Goal: Task Accomplishment & Management: Use online tool/utility

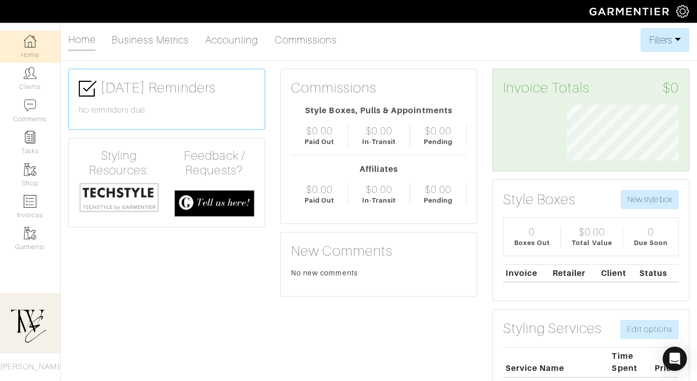
scroll to position [56, 127]
click at [37, 85] on link "Clients" at bounding box center [30, 79] width 60 height 32
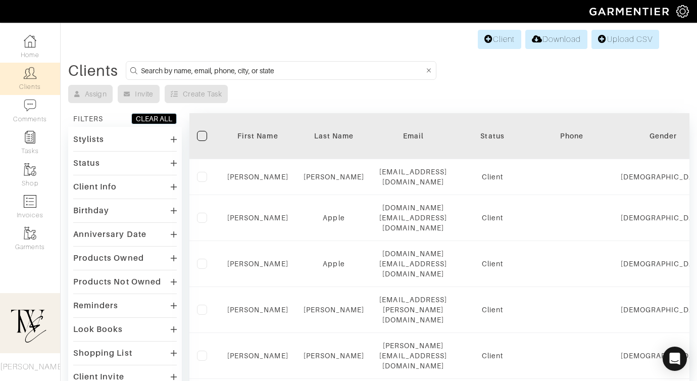
click at [484, 44] on link "Client" at bounding box center [498, 39] width 43 height 19
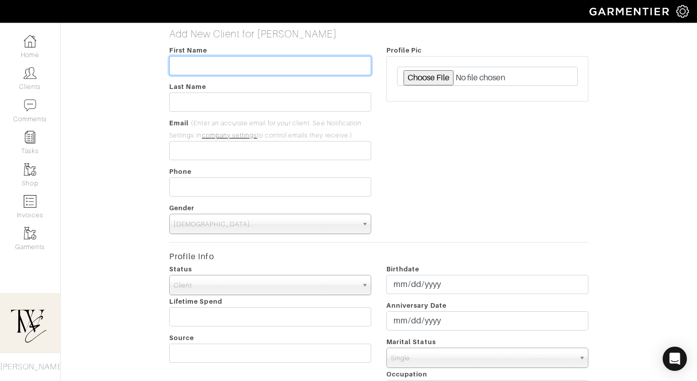
click at [211, 72] on input "text" at bounding box center [270, 65] width 202 height 19
click at [205, 62] on input "text" at bounding box center [270, 65] width 202 height 19
type input "[PERSON_NAME]"
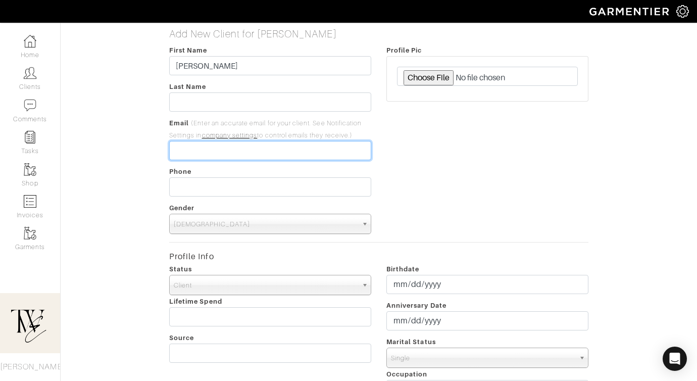
click at [196, 148] on input "email" at bounding box center [270, 150] width 202 height 19
paste input "[EMAIL_ADDRESS][DOMAIN_NAME]"
type input "[EMAIL_ADDRESS][DOMAIN_NAME]"
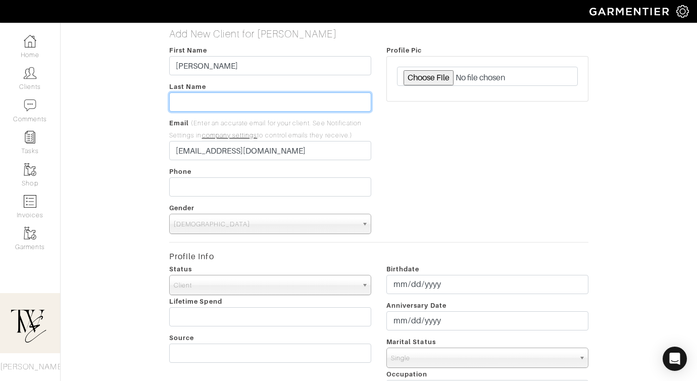
click at [203, 105] on input "text" at bounding box center [270, 101] width 202 height 19
type input "Tsujii"
click at [218, 228] on span "[DEMOGRAPHIC_DATA]" at bounding box center [266, 224] width 184 height 20
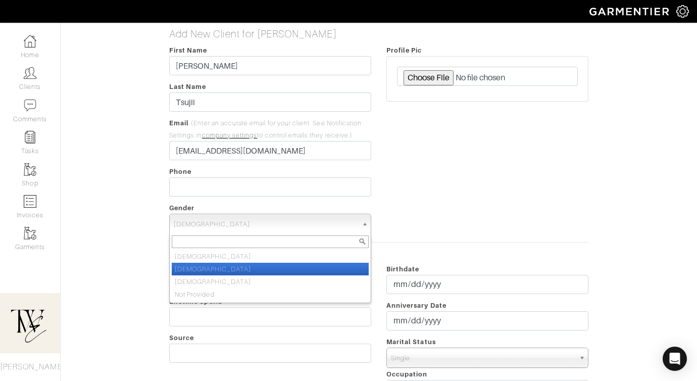
click at [220, 265] on li "[DEMOGRAPHIC_DATA]" at bounding box center [270, 268] width 197 height 13
select select "[DEMOGRAPHIC_DATA]"
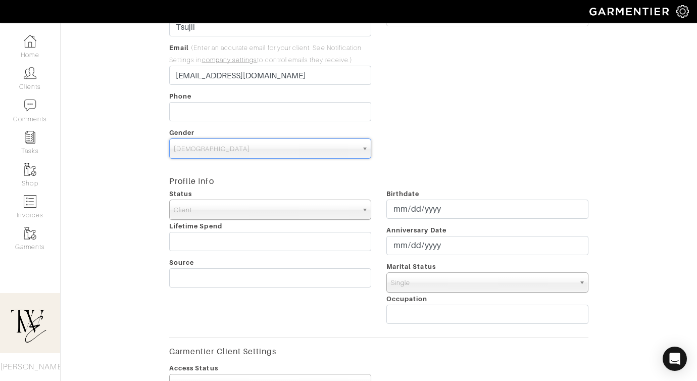
scroll to position [210, 0]
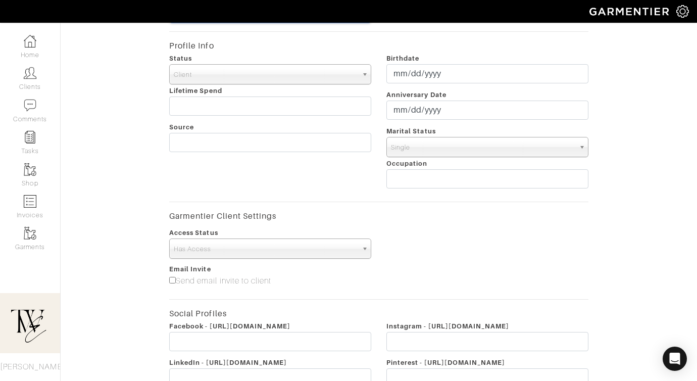
click at [195, 251] on span "Has Access" at bounding box center [266, 249] width 184 height 20
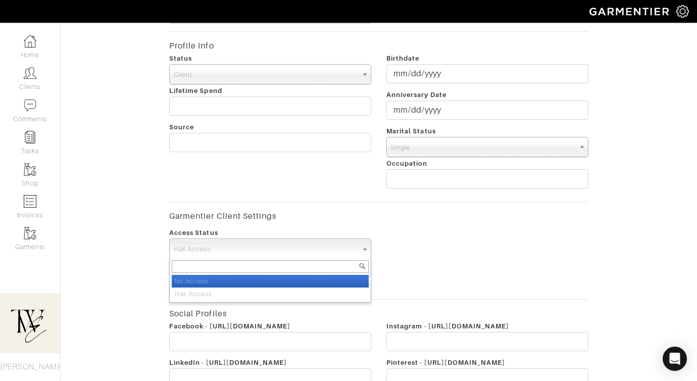
click at [196, 278] on li "No Access" at bounding box center [270, 281] width 197 height 13
select select "false"
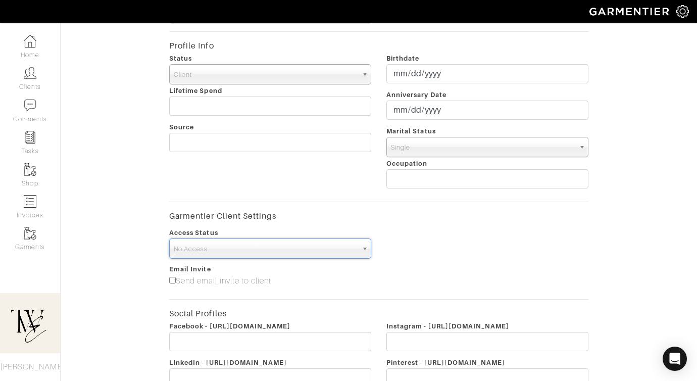
scroll to position [355, 0]
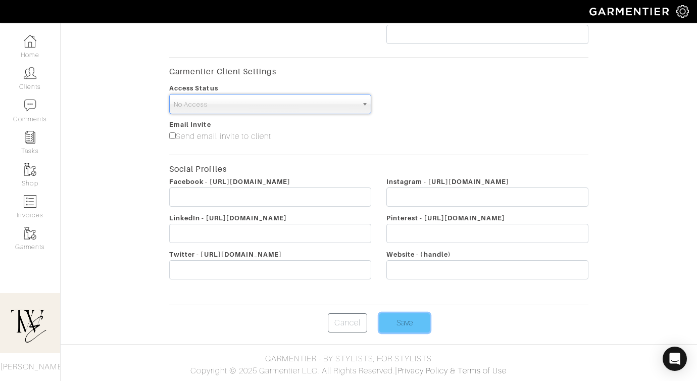
click at [402, 320] on input "Save" at bounding box center [404, 322] width 50 height 19
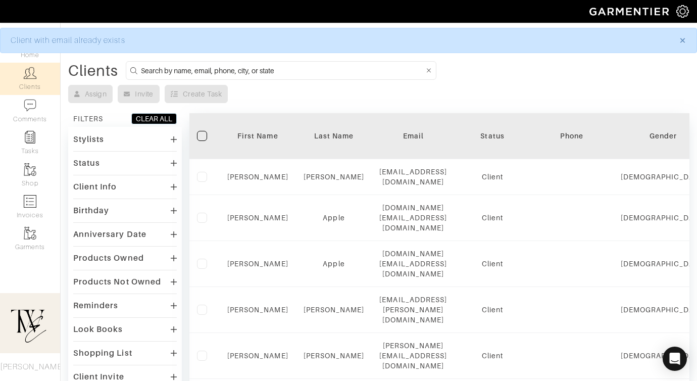
click at [268, 129] on th "First Name" at bounding box center [258, 136] width 76 height 46
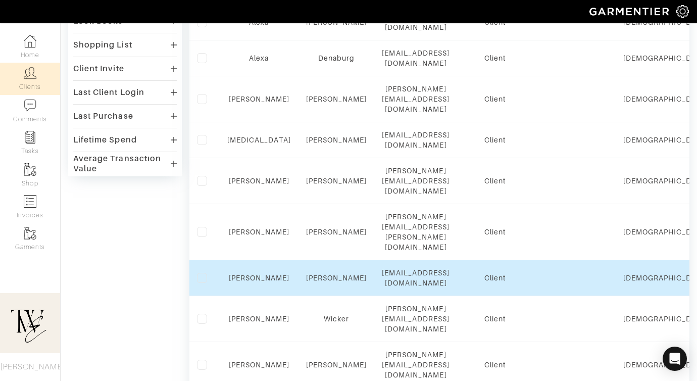
scroll to position [337, 0]
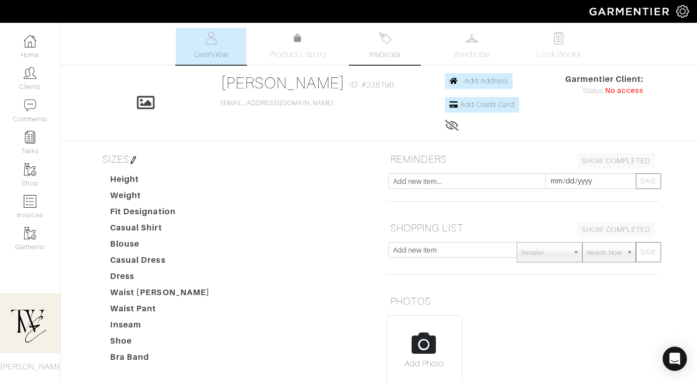
click at [402, 38] on link "Invoices" at bounding box center [384, 46] width 71 height 37
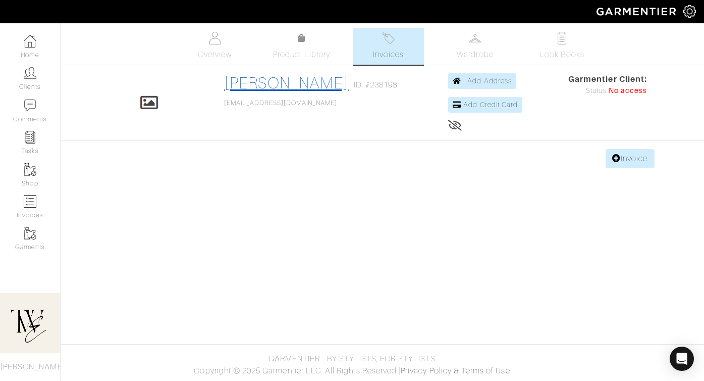
click at [286, 85] on link "Aya Tsujii" at bounding box center [286, 83] width 125 height 18
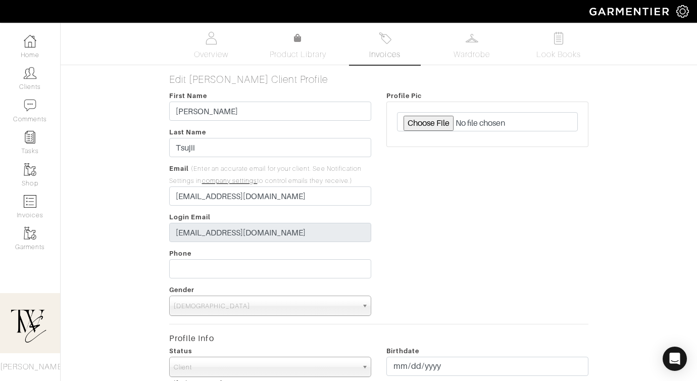
click at [369, 43] on link "Invoices" at bounding box center [384, 46] width 71 height 37
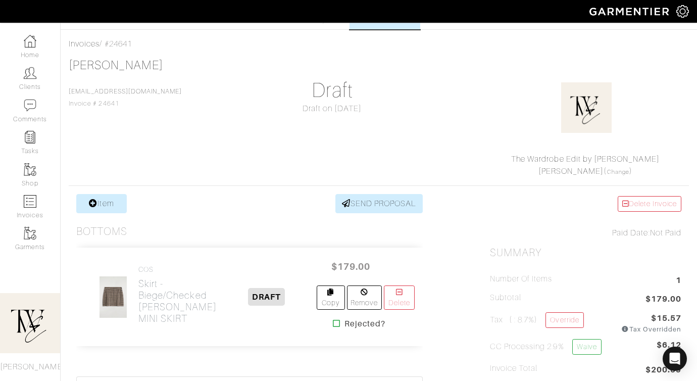
scroll to position [169, 0]
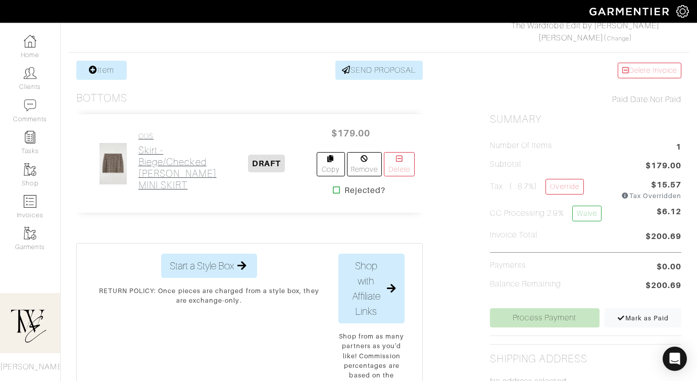
click at [165, 147] on h2 "Skirt - Biege/Checked MERINO WOOL MINI SKIRT" at bounding box center [177, 167] width 78 height 46
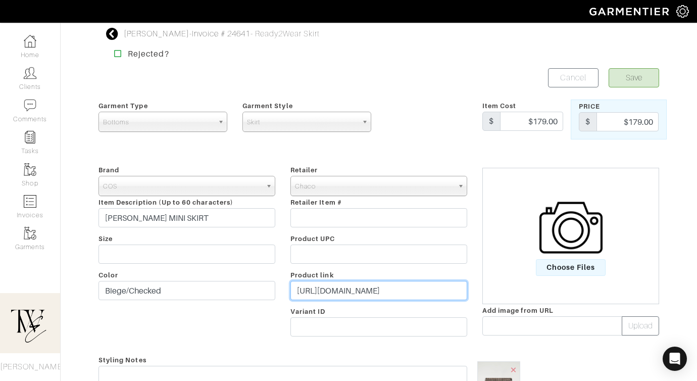
click at [372, 287] on input "https://www.cos.com/en-us/women/womenswear/knitwear/product/merino-wool-mini-sk…" at bounding box center [378, 290] width 177 height 19
paste input "go.shopmy.us/p-25920560"
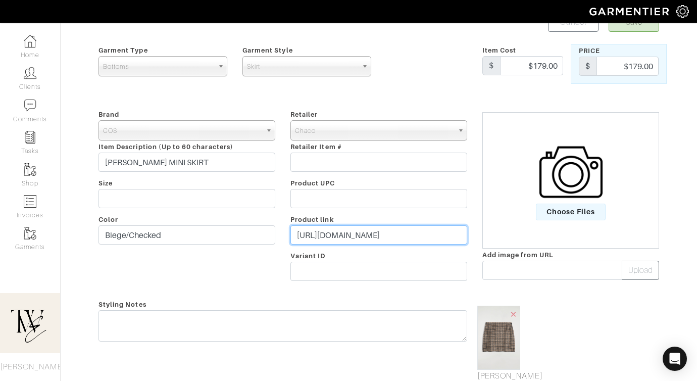
scroll to position [134, 0]
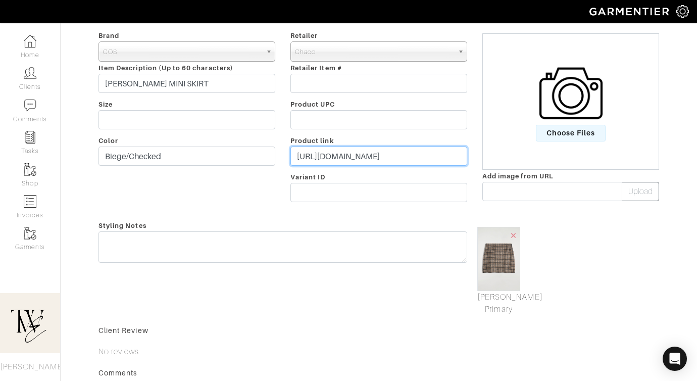
type input "https://go.shopmy.us/p-25920560"
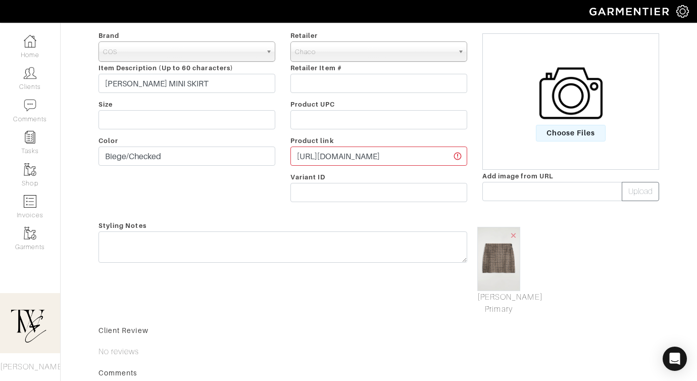
click at [276, 195] on div "Brand - 032c 1017 ALYX 9SM 111SKIN 11 by Boris Bidjan Saberi 11 Honore 12 Store…" at bounding box center [187, 118] width 192 height 178
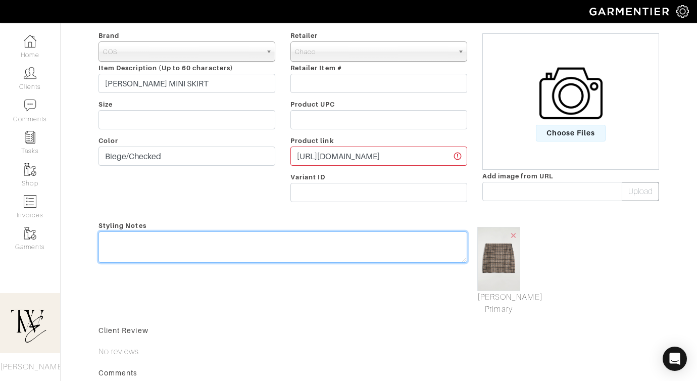
click at [311, 245] on textarea at bounding box center [282, 246] width 368 height 31
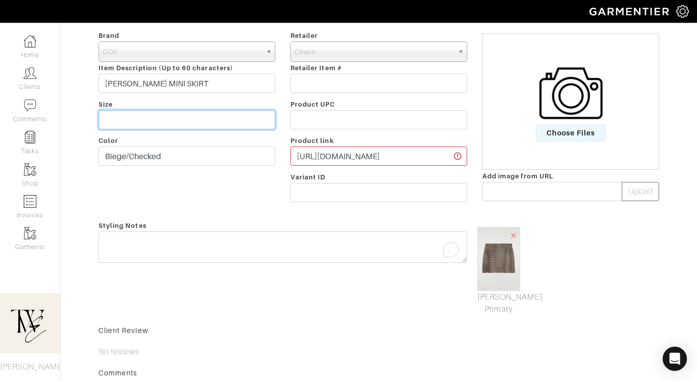
click at [248, 125] on input "text" at bounding box center [186, 119] width 177 height 19
type input "M?"
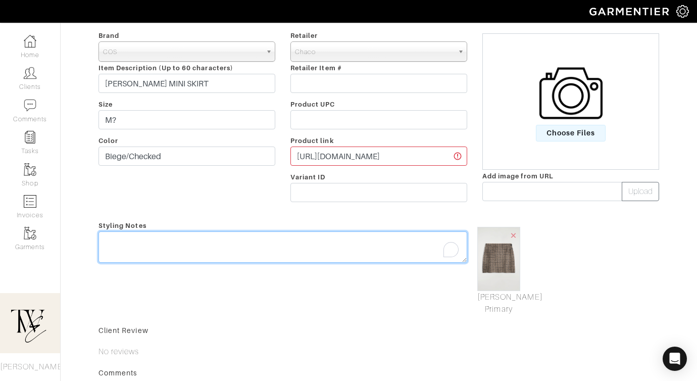
click at [274, 256] on textarea "To enrich screen reader interactions, please activate Accessibility in Grammarl…" at bounding box center [282, 246] width 368 height 31
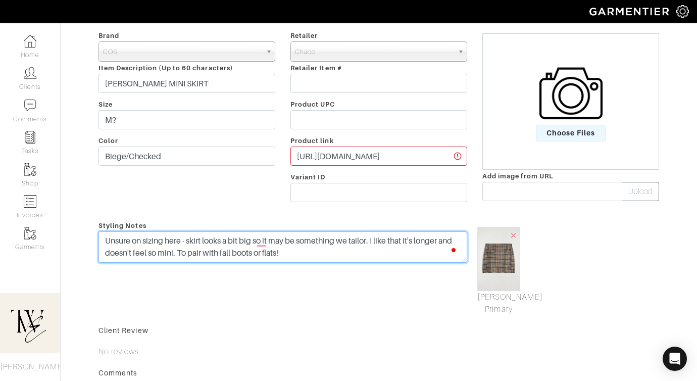
scroll to position [0, 0]
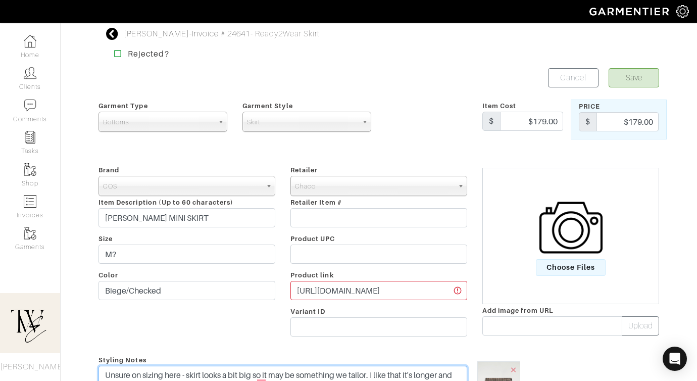
type textarea "Unsure on sizing here - skirt looks a bit big so it may be something we tailor.…"
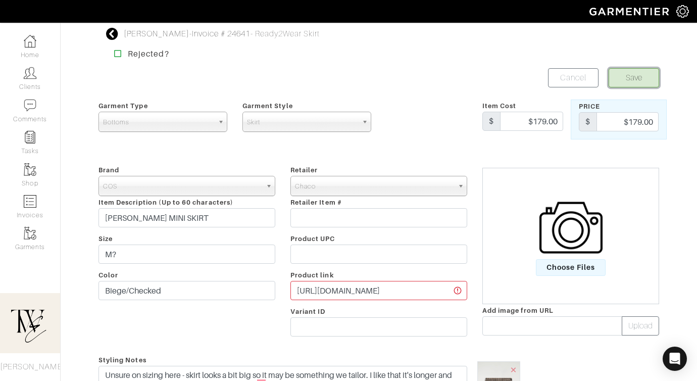
click at [626, 75] on button "Save" at bounding box center [633, 77] width 50 height 19
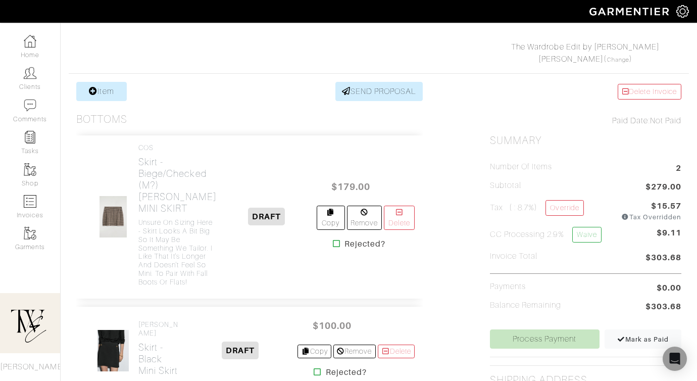
scroll to position [243, 0]
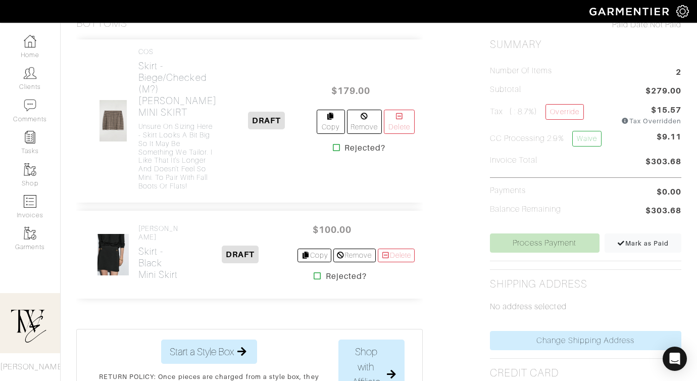
click at [132, 265] on div at bounding box center [113, 254] width 42 height 42
click at [146, 266] on h2 "Skirt - Black Mini Skirt" at bounding box center [160, 262] width 44 height 35
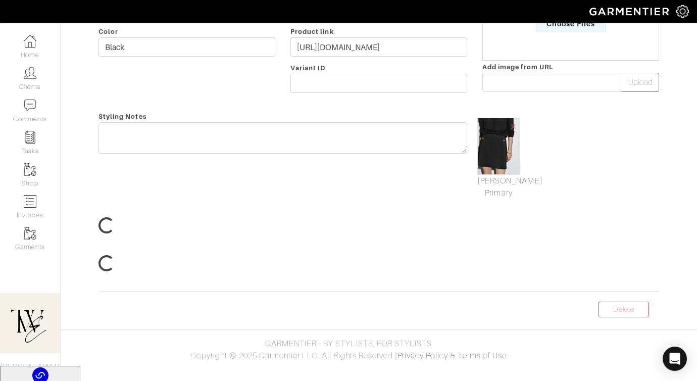
scroll to position [36, 0]
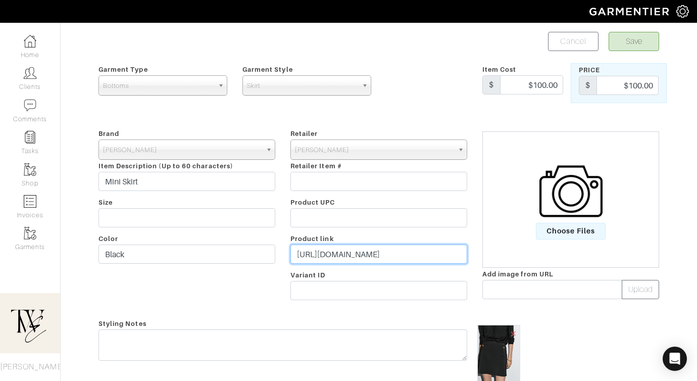
click at [335, 250] on input "https://www.massimodutti.com/us/buttonup-mini-skirt-l05261504?pelement=55392723…" at bounding box center [378, 253] width 177 height 19
paste input "go.shopmy.us/p-25920703"
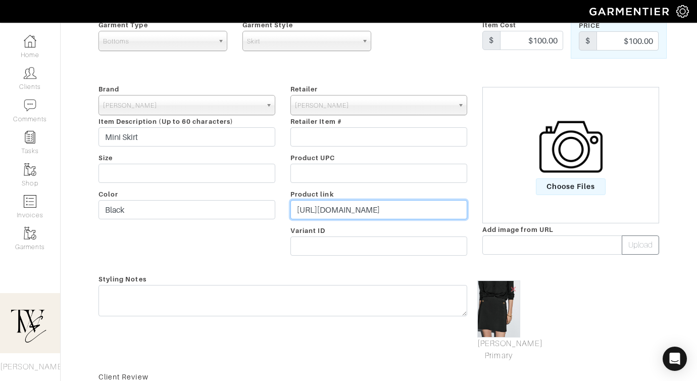
scroll to position [110, 0]
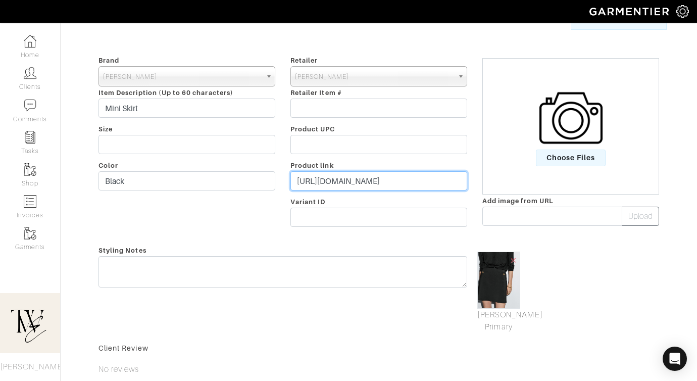
type input "https://go.shopmy.us/p-25920703"
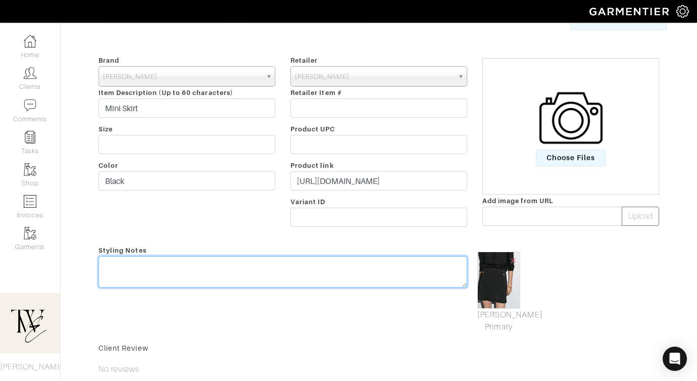
click at [335, 255] on div "Styling Notes" at bounding box center [283, 288] width 384 height 89
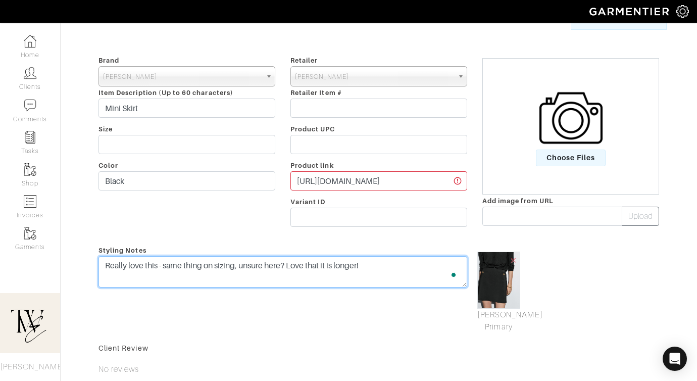
scroll to position [0, 0]
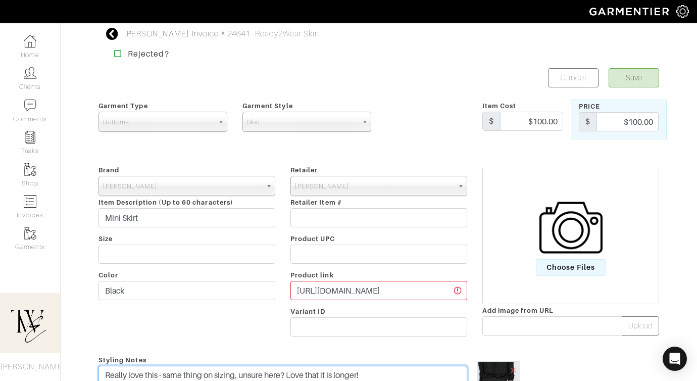
type textarea "Really love this - same thing on sizing, unsure here? Love that it is longer!"
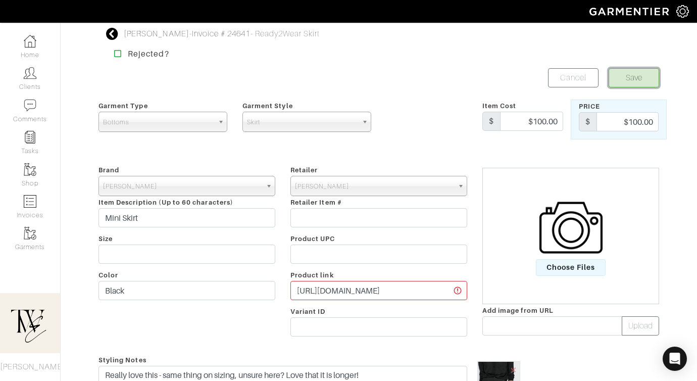
click at [634, 75] on button "Save" at bounding box center [633, 77] width 50 height 19
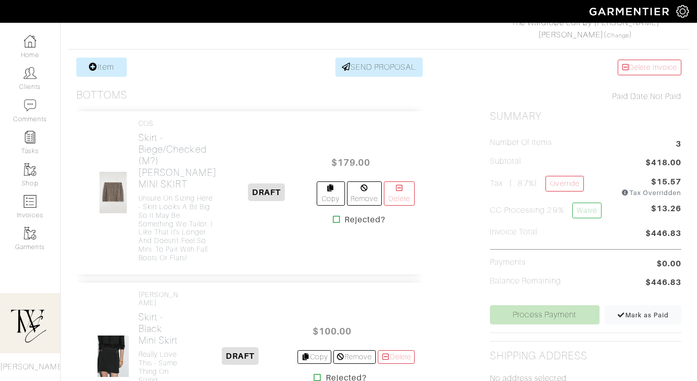
scroll to position [378, 0]
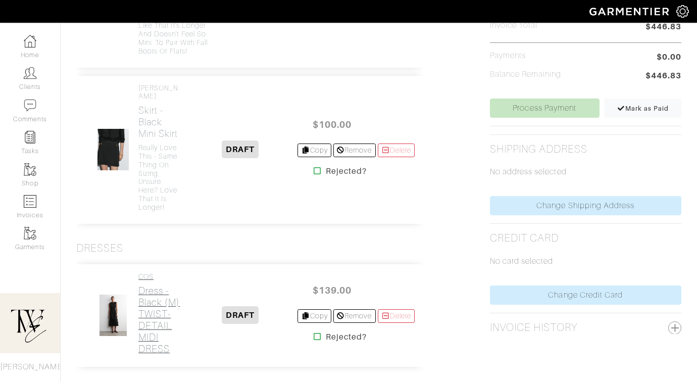
click at [167, 318] on link "COS Dress - Black (M) TWIST-DETAIL MIDI DRESS" at bounding box center [160, 313] width 44 height 82
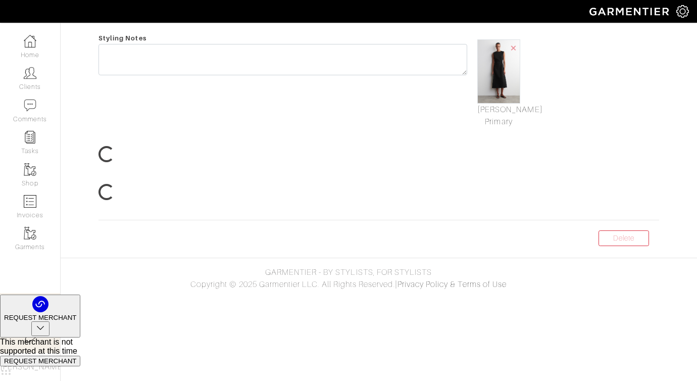
scroll to position [55, 0]
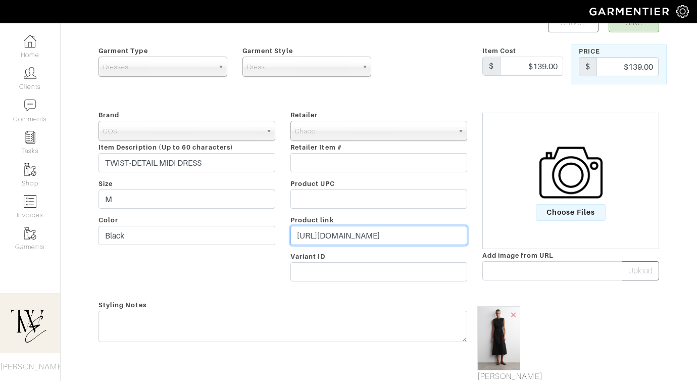
click at [324, 243] on input "https://www.cos.com/en-us/women/womenswear/dresses/jerseydresses/product/twist-…" at bounding box center [378, 235] width 177 height 19
paste input "go.shopmy.us/p-25920772"
type input "https://go.shopmy.us/p-25920772"
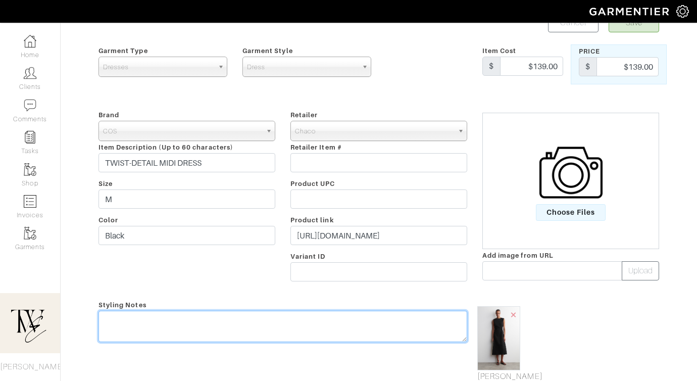
click at [293, 319] on div "Styling Notes" at bounding box center [283, 346] width 384 height 96
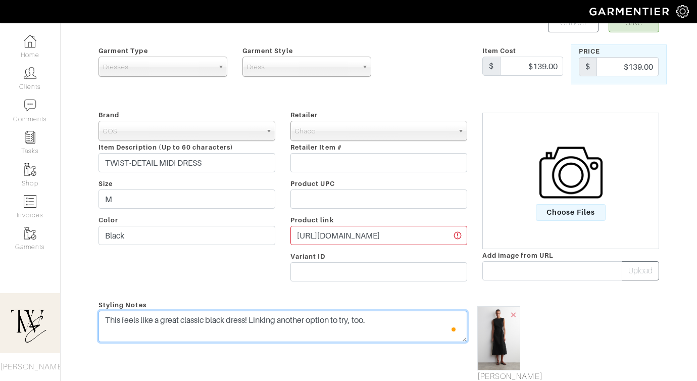
scroll to position [0, 0]
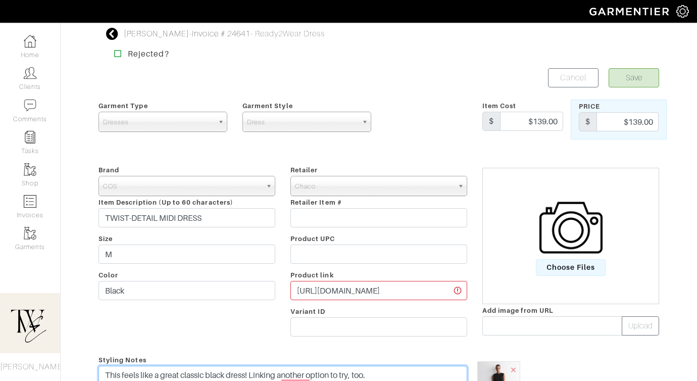
type textarea "This feels like a great classic black dress! Linking another option to try, too."
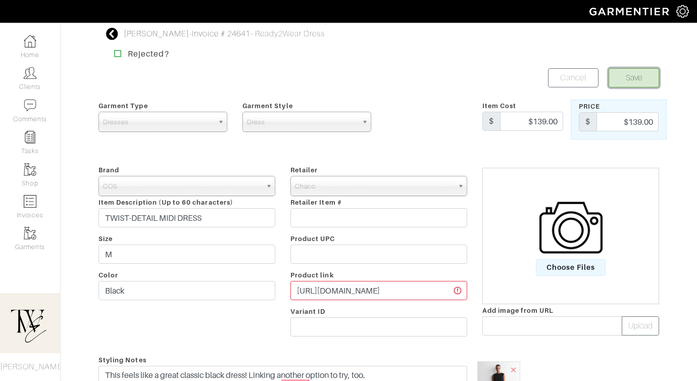
click at [636, 70] on button "Save" at bounding box center [633, 77] width 50 height 19
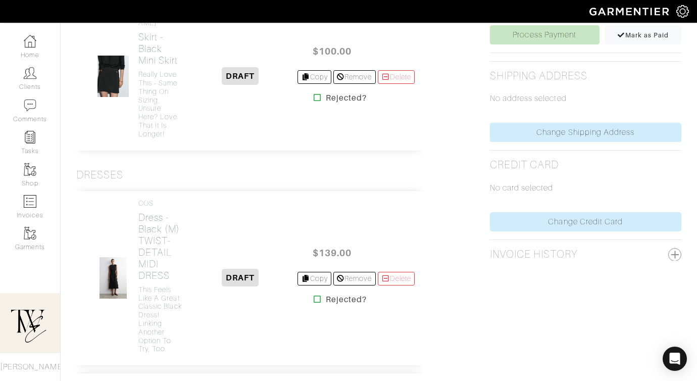
scroll to position [699, 0]
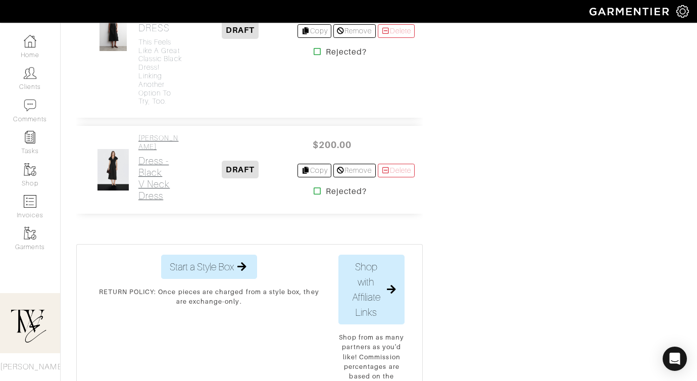
click at [149, 201] on h2 "Dress - Black V Neck Dress" at bounding box center [160, 178] width 44 height 46
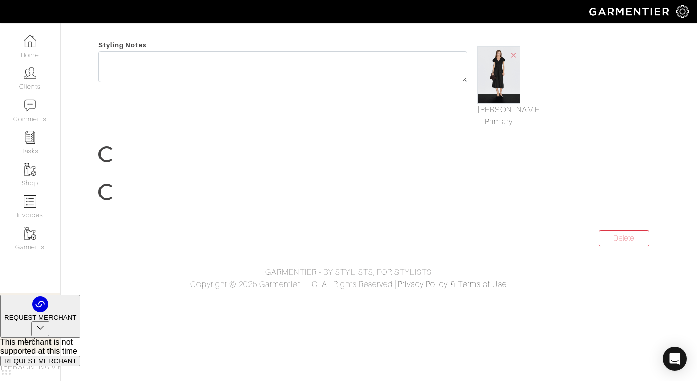
scroll to position [48, 0]
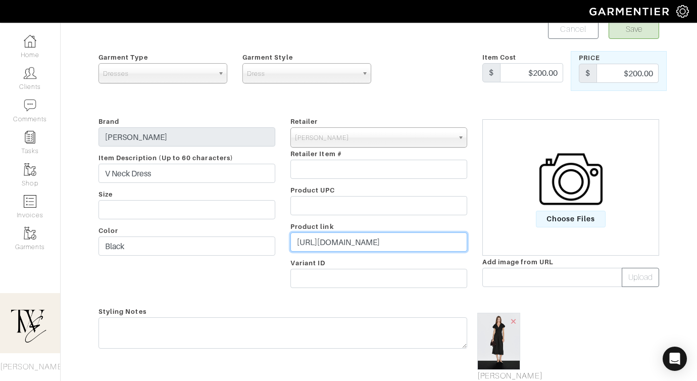
click at [334, 245] on input "[URL][DOMAIN_NAME]" at bounding box center [378, 241] width 177 height 19
click at [334, 245] on input "https://www.massimodutti.com/us/long-wool-blend-vneck-dress-l06694504?pelement=…" at bounding box center [378, 241] width 177 height 19
paste input "go.shopmy.us/p-25920797"
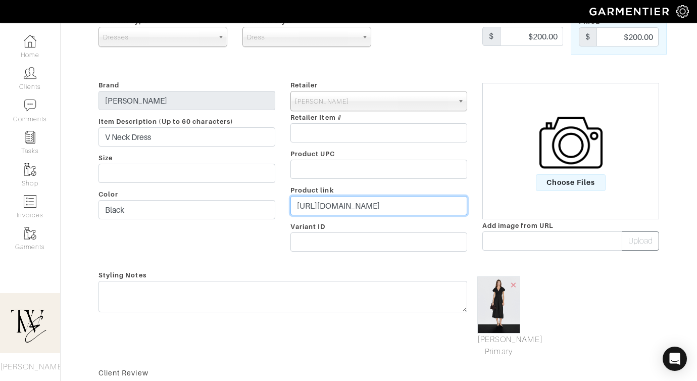
scroll to position [123, 0]
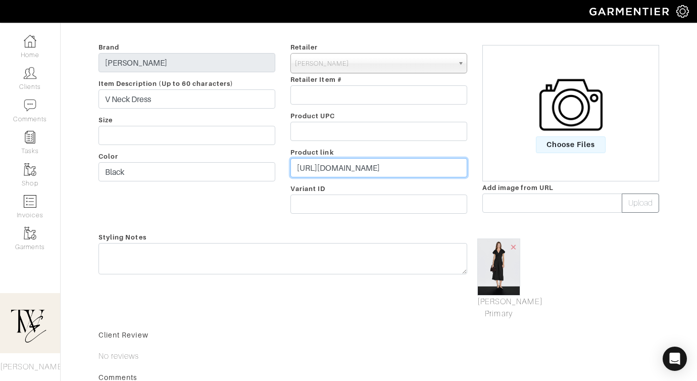
type input "https://go.shopmy.us/p-25920797"
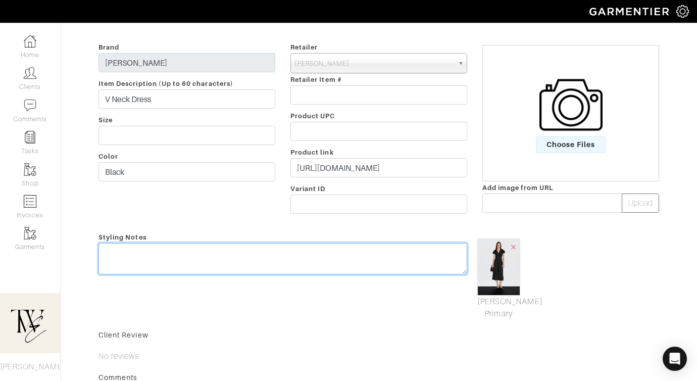
click at [325, 250] on div "Styling Notes" at bounding box center [283, 275] width 384 height 89
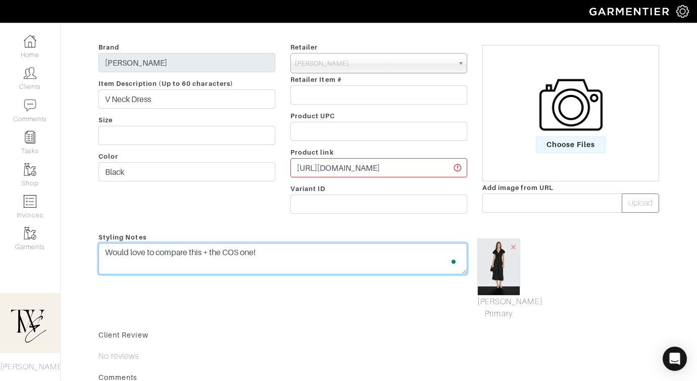
scroll to position [0, 0]
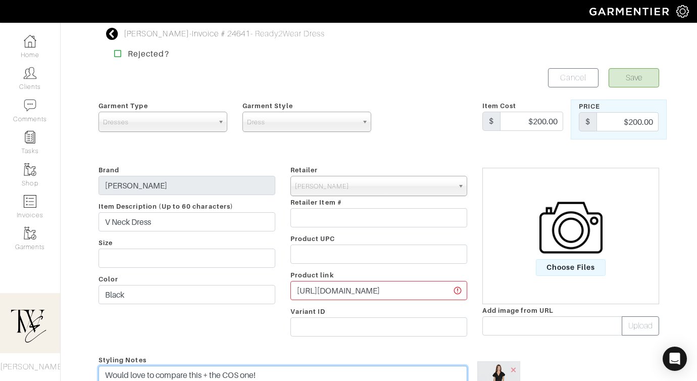
type textarea "Would love to compare this + the COS one!"
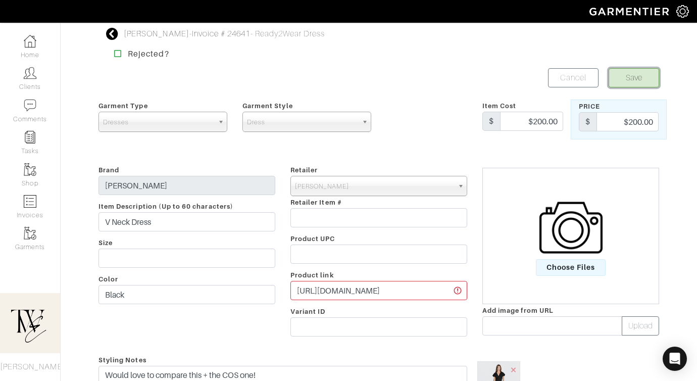
click at [625, 68] on button "Save" at bounding box center [633, 77] width 50 height 19
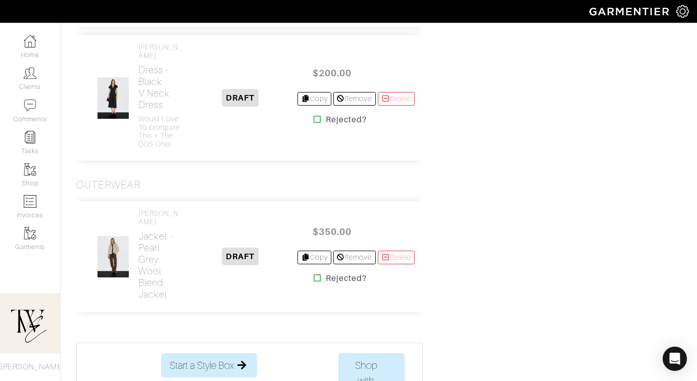
scroll to position [926, 0]
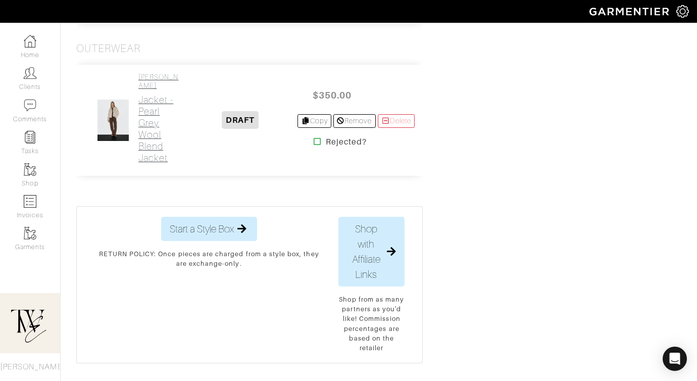
click at [161, 164] on h2 "Jacket - Pearl Grey Wool Blend Jacket" at bounding box center [160, 129] width 44 height 70
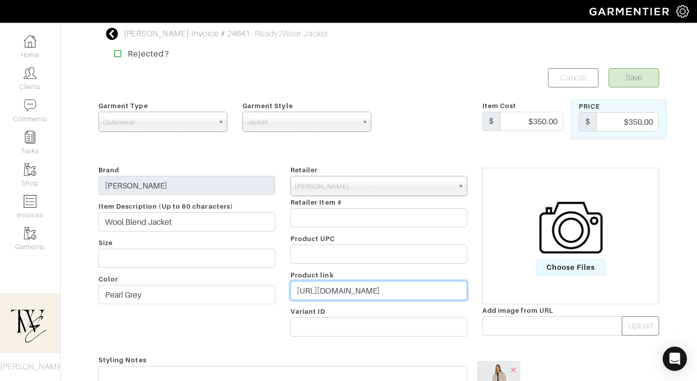
click at [390, 290] on input "https://www.massimodutti.com/us/cropped-wool-blend-jacket-l06423973?pelement=51…" at bounding box center [378, 290] width 177 height 19
paste input "go.shopmy.us/p-25920852"
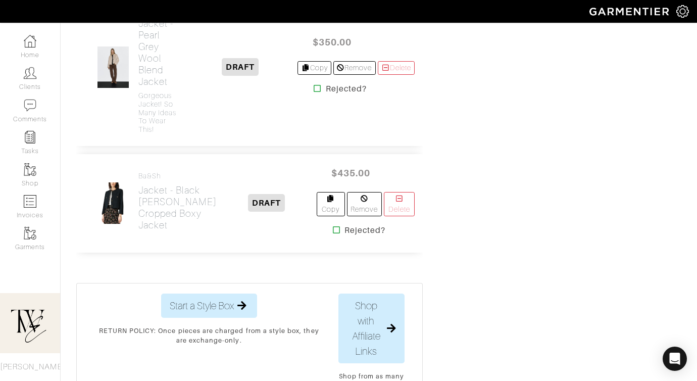
scroll to position [1197, 0]
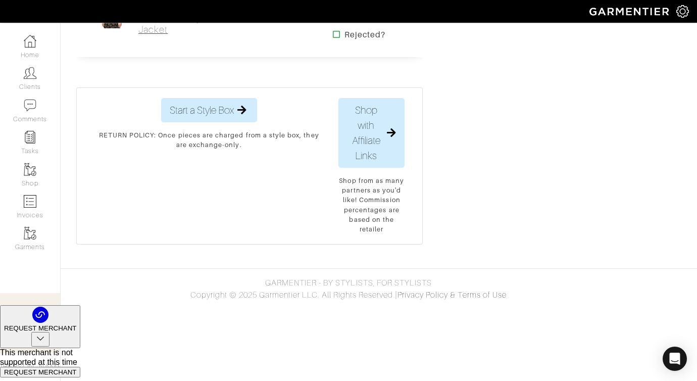
click at [149, 35] on h2 "Jacket - Black Meredith Cropped Boxy Jacket" at bounding box center [177, 12] width 78 height 46
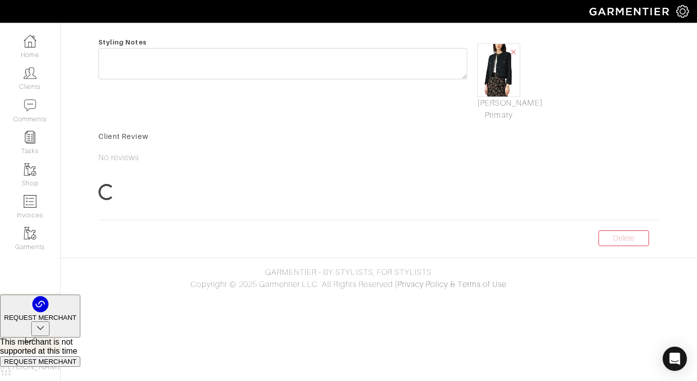
scroll to position [3, 0]
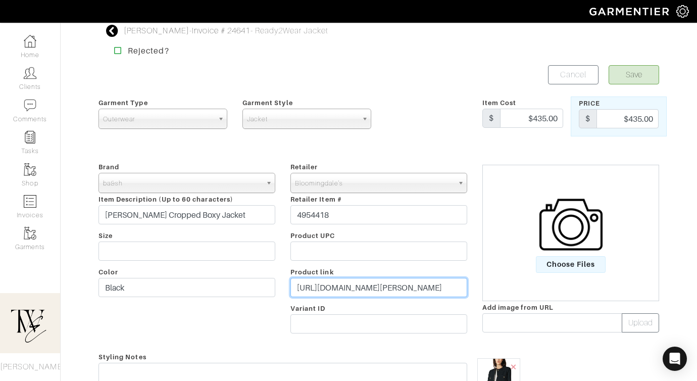
click at [348, 284] on input "https://www.bloomingdales.com/shop/product/ba-sh-meredith-cropped-boxy-jacket?I…" at bounding box center [378, 287] width 177 height 19
paste input "go.shopmy.us/p-25921093"
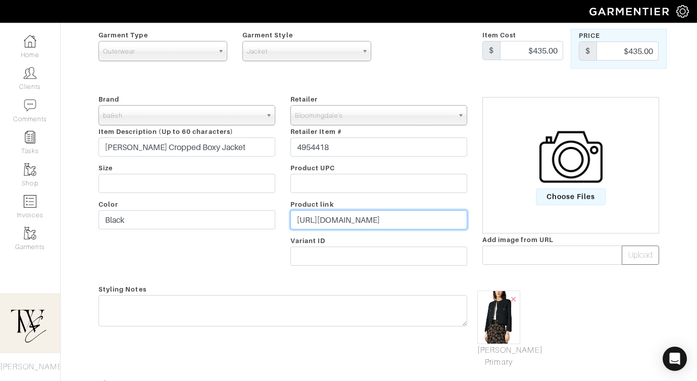
scroll to position [112, 0]
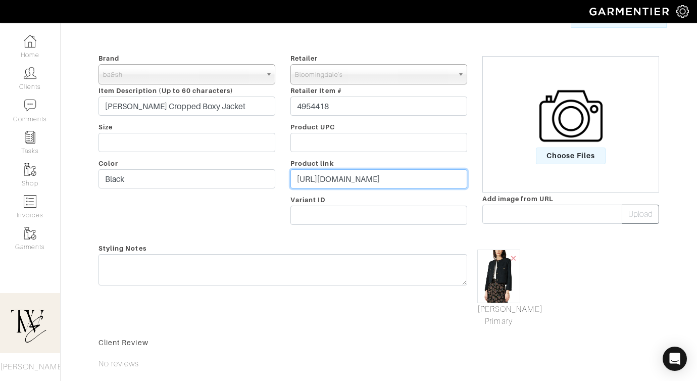
type input "https://go.shopmy.us/p-25921093"
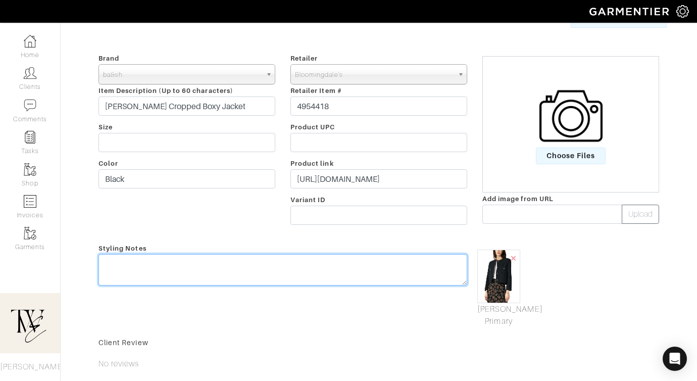
click at [348, 279] on textarea at bounding box center [282, 269] width 368 height 31
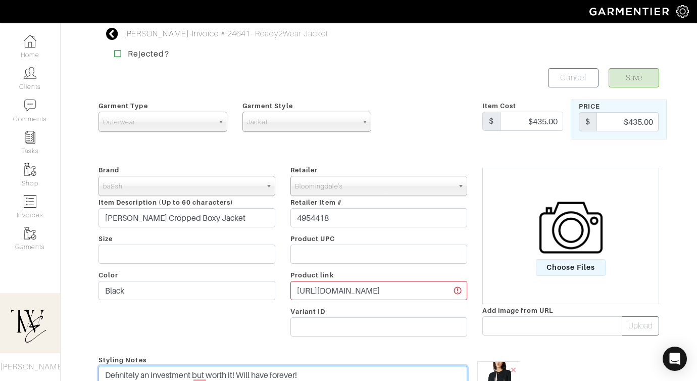
type textarea "Definitely an investment but worth it! Will have forever!"
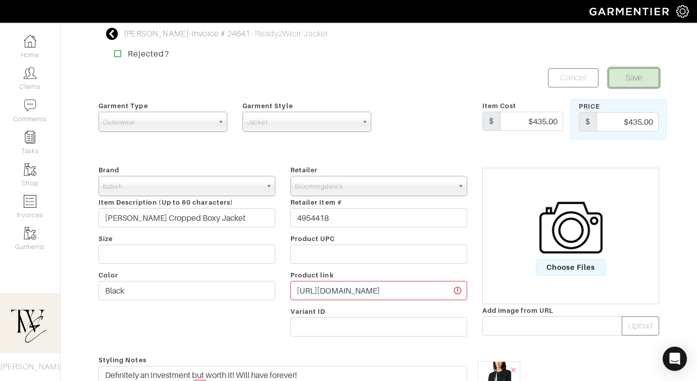
click at [643, 71] on button "Save" at bounding box center [633, 77] width 50 height 19
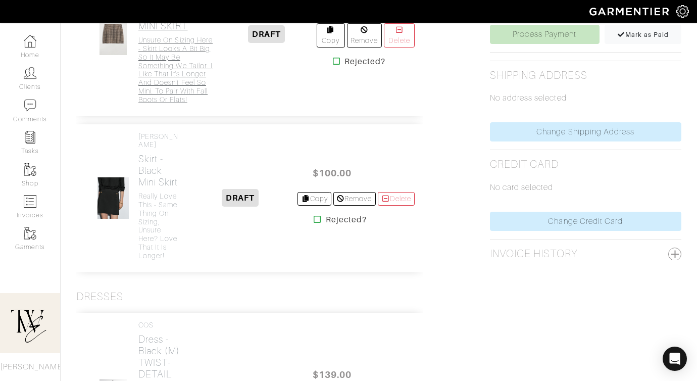
scroll to position [284, 0]
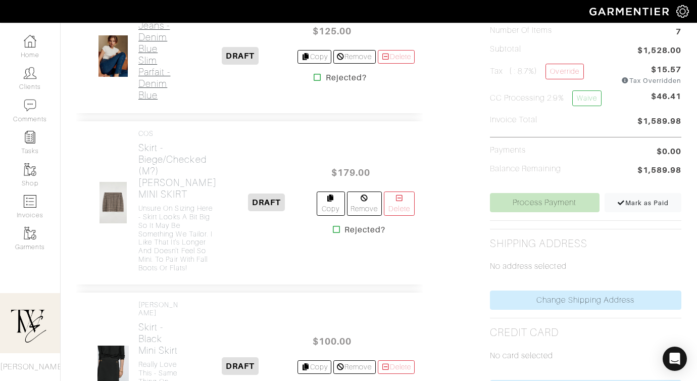
click at [150, 81] on h2 "Jeans - Denim Blue Slim Parfait - Denim Blue" at bounding box center [160, 60] width 44 height 81
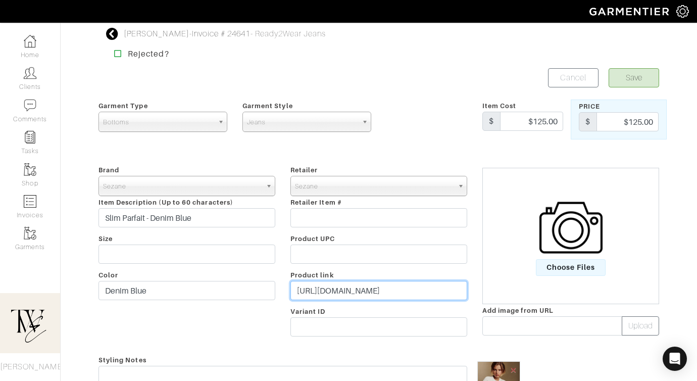
click at [350, 287] on input "[URL][DOMAIN_NAME]" at bounding box center [378, 290] width 177 height 19
paste input "[DOMAIN_NAME][URL]"
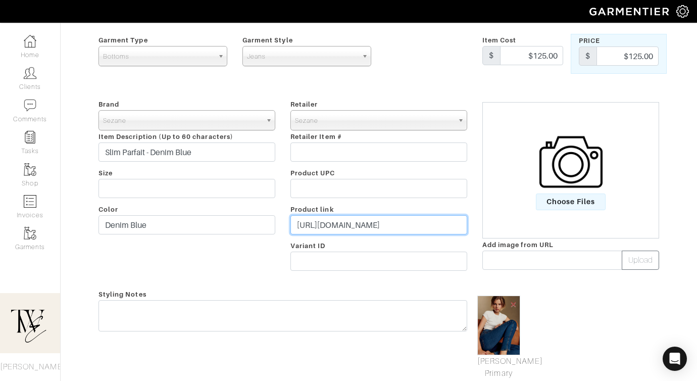
scroll to position [162, 0]
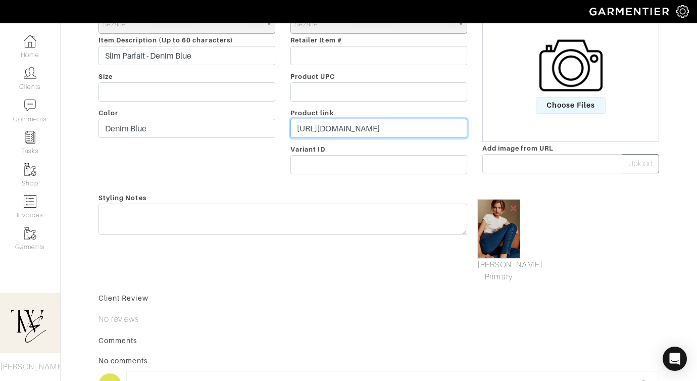
type input "[URL][DOMAIN_NAME]"
click at [343, 249] on div "Styling Notes" at bounding box center [283, 236] width 384 height 91
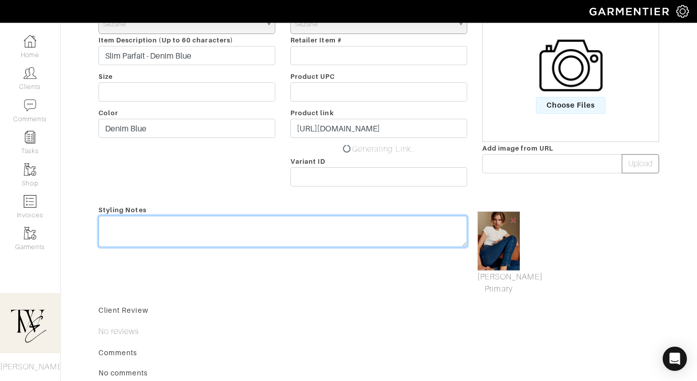
click at [336, 231] on textarea at bounding box center [282, 231] width 368 height 31
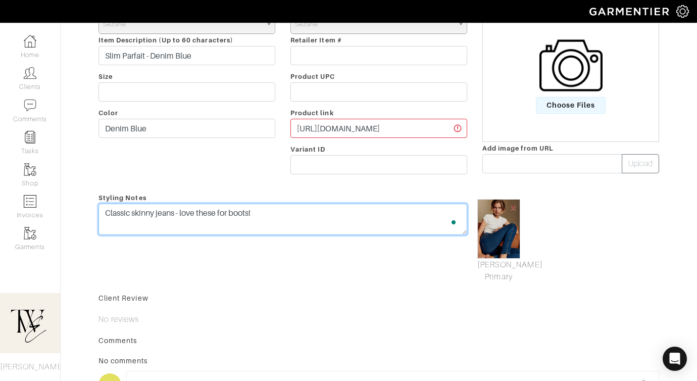
scroll to position [0, 0]
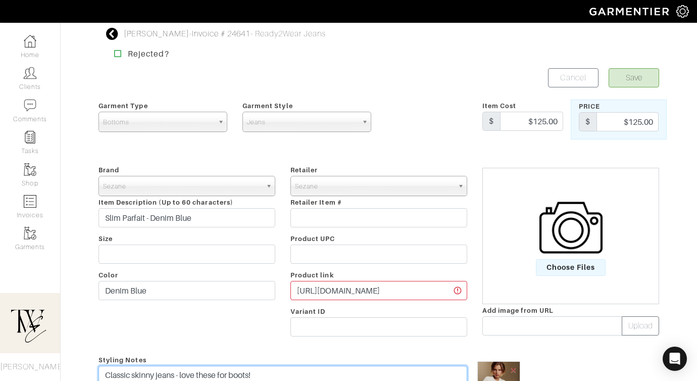
type textarea "Classic skinny jeans - love these for boots!"
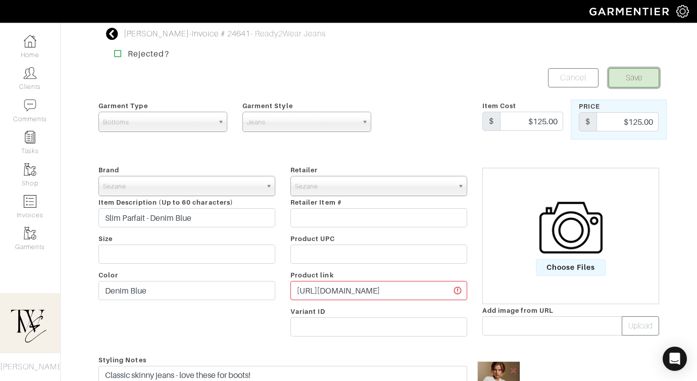
click at [637, 86] on button "Save" at bounding box center [633, 77] width 50 height 19
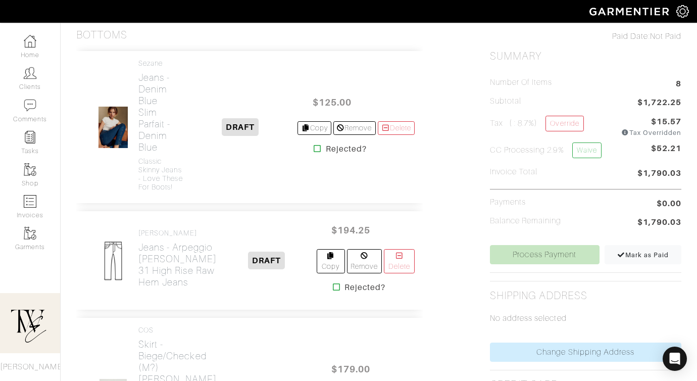
scroll to position [471, 0]
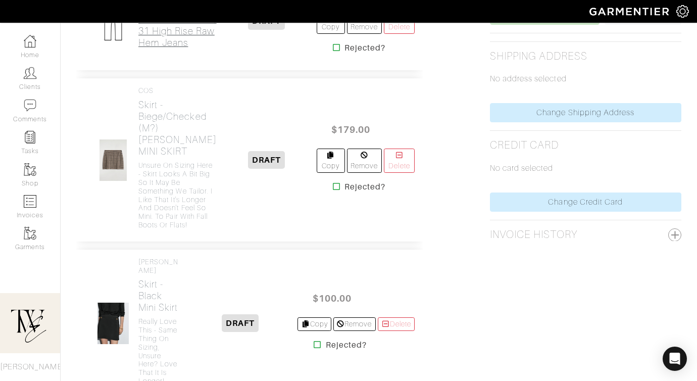
click at [164, 43] on h2 "Jeans - Arpeggio [PERSON_NAME] 31 High Rise Raw Hem Jeans" at bounding box center [177, 25] width 78 height 46
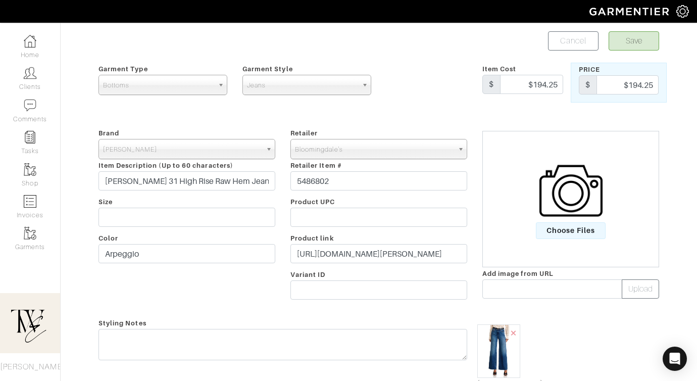
scroll to position [52, 0]
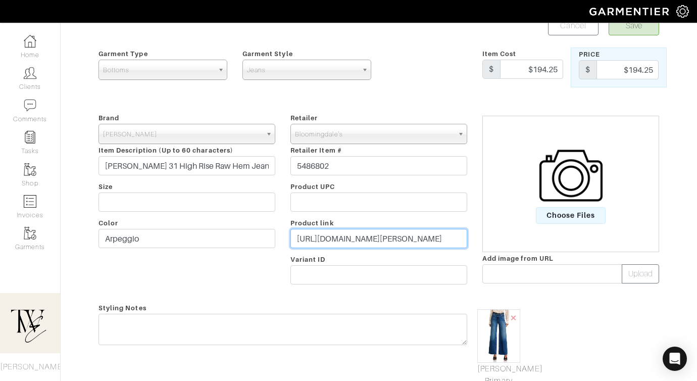
click at [368, 235] on input "[URL][DOMAIN_NAME][PERSON_NAME]" at bounding box center [378, 238] width 177 height 19
paste input "[DOMAIN_NAME][URL]"
type input "[URL][DOMAIN_NAME]"
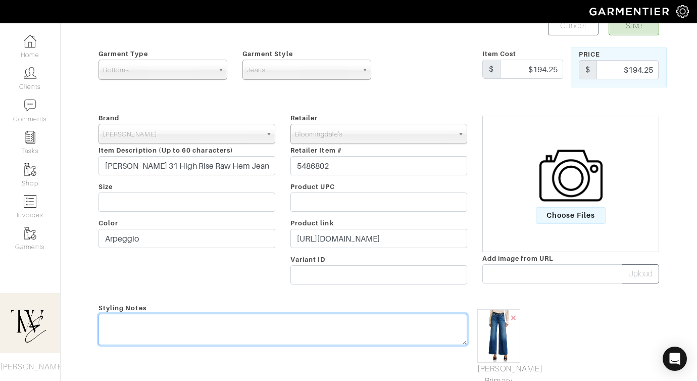
click at [335, 319] on div "Styling Notes" at bounding box center [283, 343] width 384 height 85
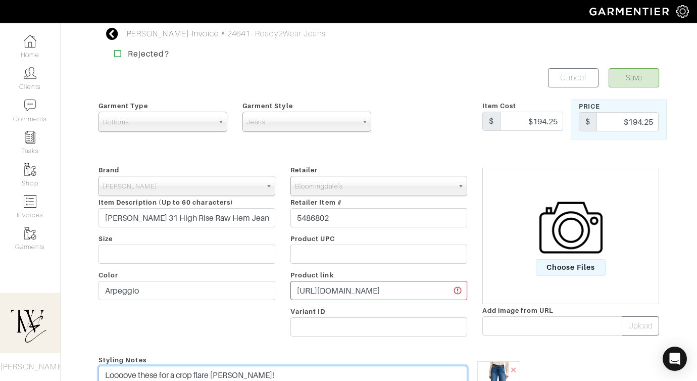
type textarea "Loooove these for a crop flare [PERSON_NAME]!"
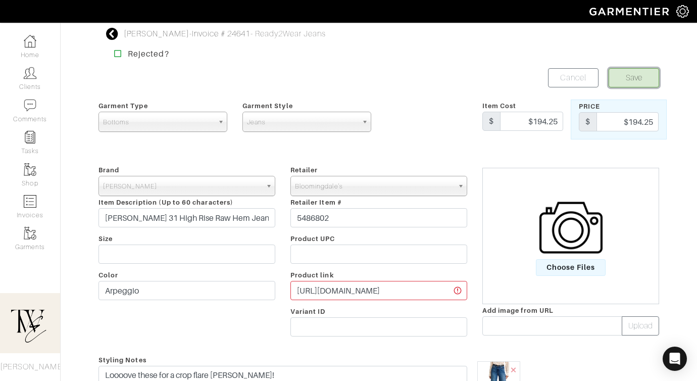
click at [630, 86] on button "Save" at bounding box center [633, 77] width 50 height 19
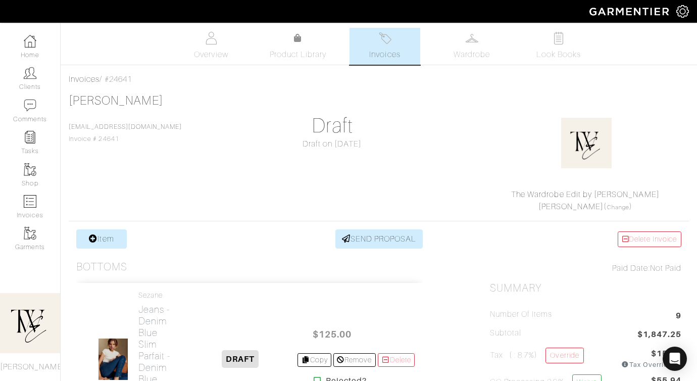
scroll to position [284, 0]
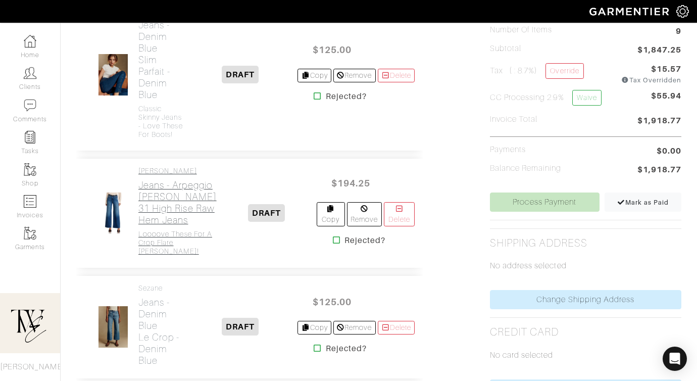
click at [171, 226] on h2 "Jeans - Arpeggio [PERSON_NAME] 31 High Rise Raw Hem Jeans" at bounding box center [177, 202] width 78 height 46
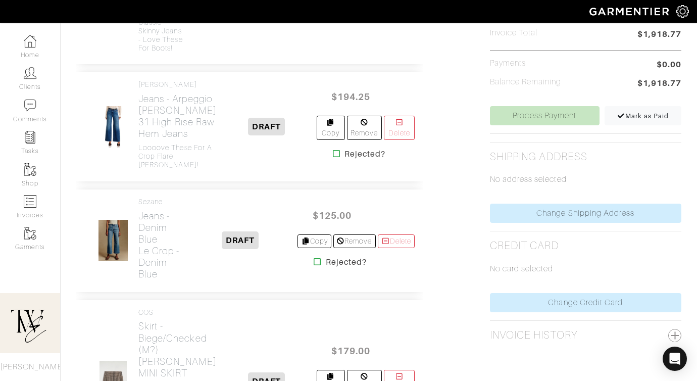
scroll to position [492, 0]
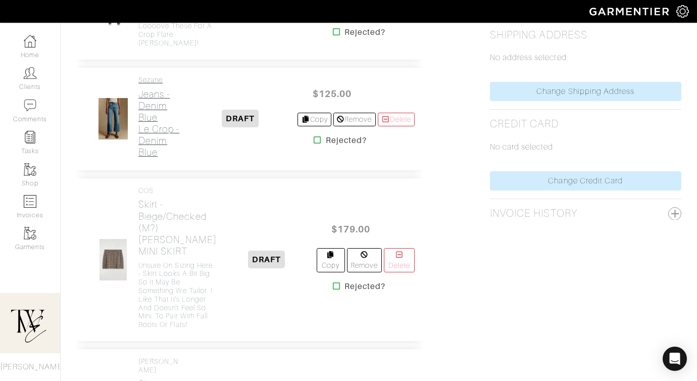
click at [157, 158] on h2 "Jeans - Denim Blue Le Crop - Denim Blue" at bounding box center [160, 123] width 44 height 70
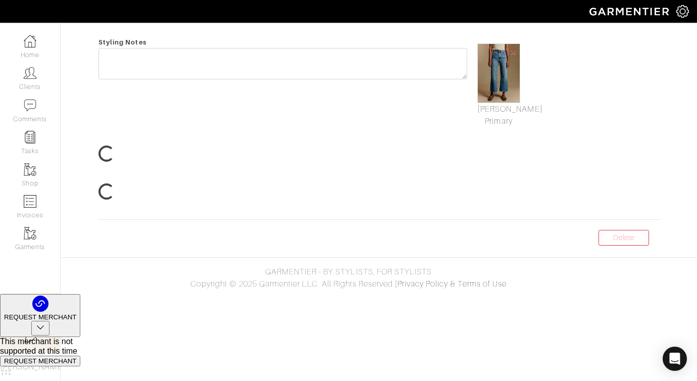
scroll to position [7, 0]
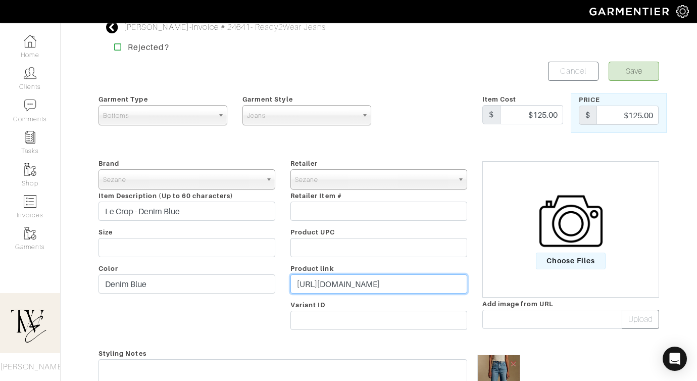
click at [392, 283] on input "[URL][DOMAIN_NAME]" at bounding box center [378, 283] width 177 height 19
paste input "[DOMAIN_NAME][URL]"
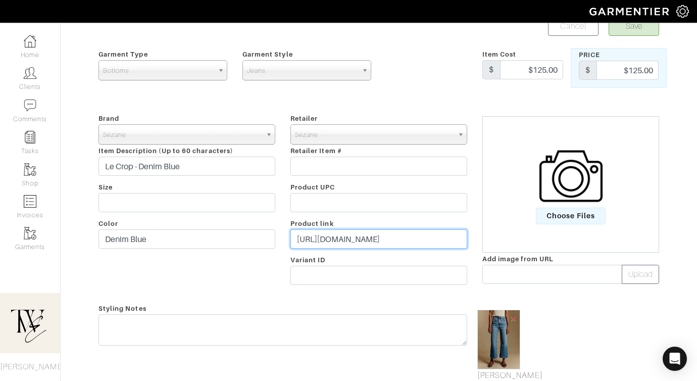
scroll to position [107, 0]
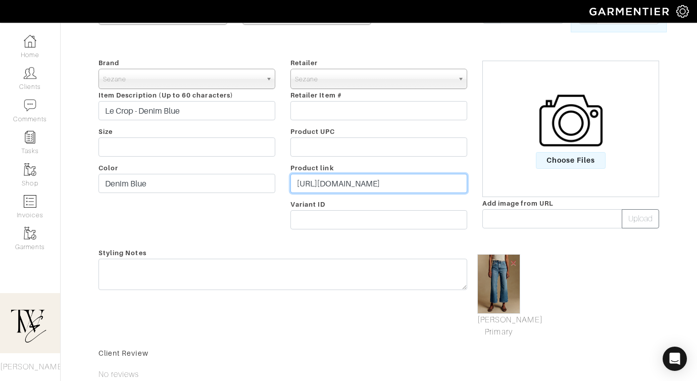
type input "[URL][DOMAIN_NAME]"
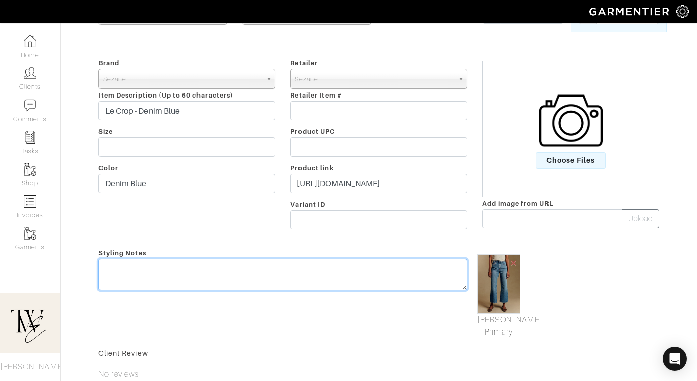
click at [392, 283] on textarea at bounding box center [282, 273] width 368 height 31
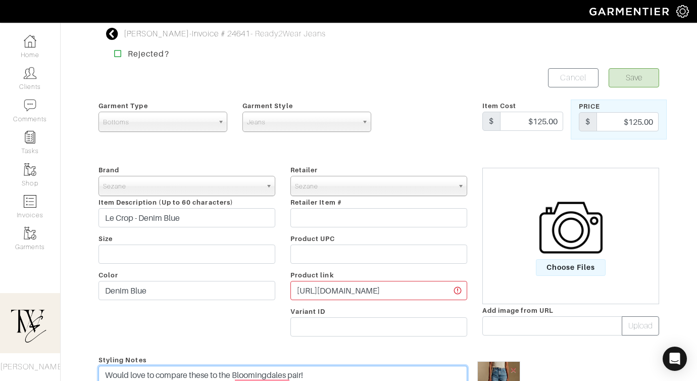
type textarea "Would love to compare these to the Bloomingdales pair!"
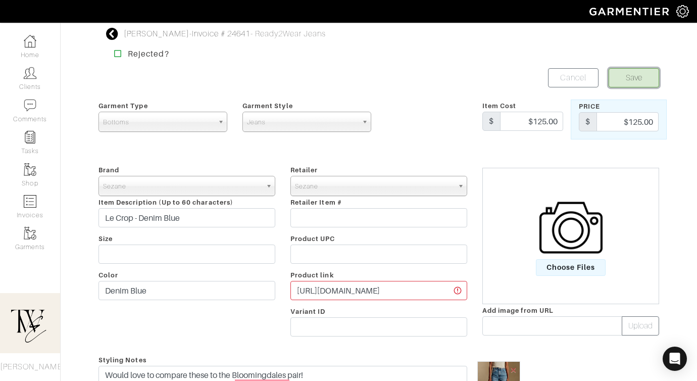
click at [637, 83] on button "Save" at bounding box center [633, 77] width 50 height 19
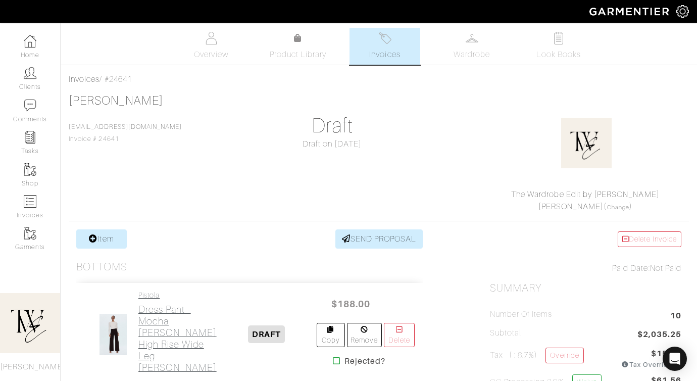
click at [144, 308] on h2 "Dress Pant - Mocha [PERSON_NAME] High Rise Wide Leg [PERSON_NAME]" at bounding box center [177, 338] width 78 height 70
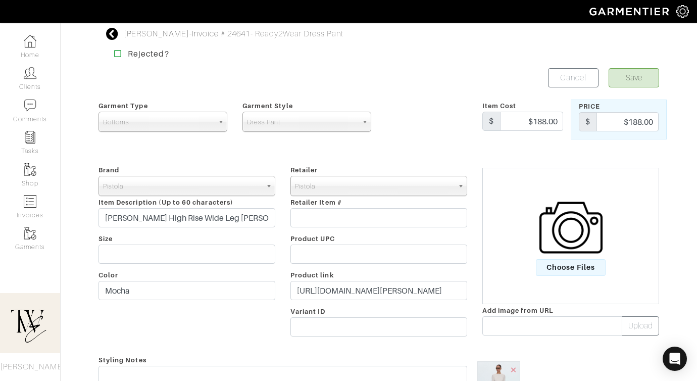
scroll to position [21, 0]
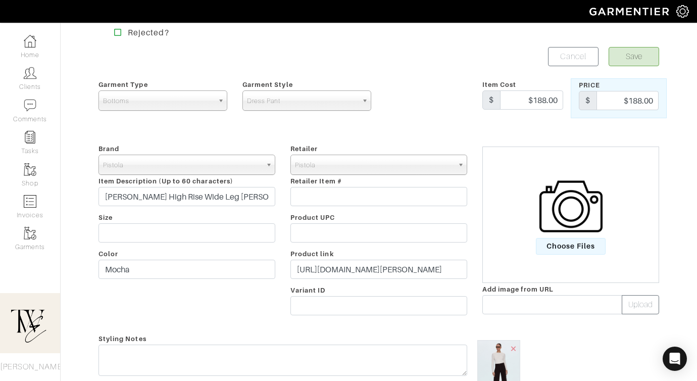
click at [272, 98] on span "Dress Pant" at bounding box center [302, 101] width 111 height 20
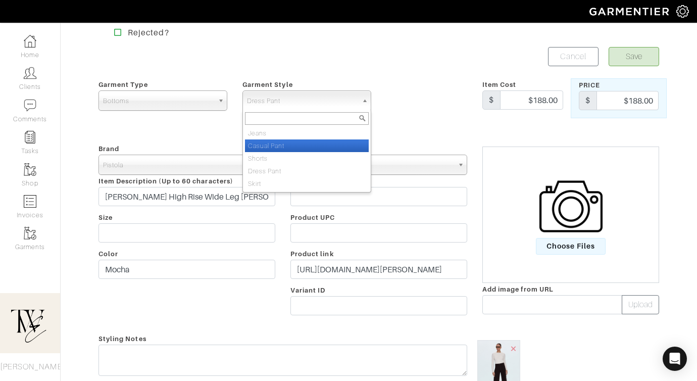
click at [275, 141] on li "Casual Pant" at bounding box center [307, 145] width 124 height 13
select select "9"
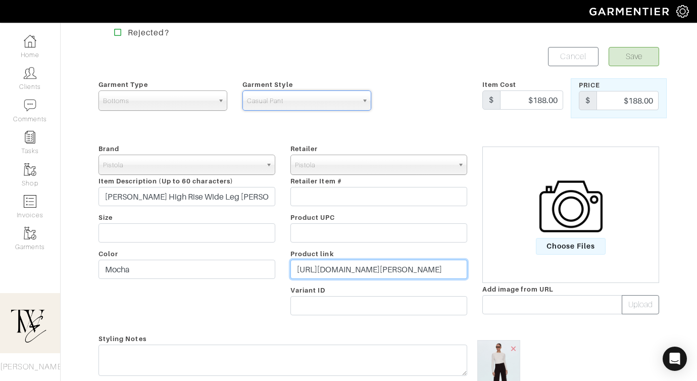
click at [335, 278] on input "https://www.pistoladenim.com/products/penny-high-rise-wide-leg-3" at bounding box center [378, 268] width 177 height 19
click at [335, 268] on input "https://www.pistoladenim.com/products/penny-high-rise-wide-leg-3" at bounding box center [378, 268] width 177 height 19
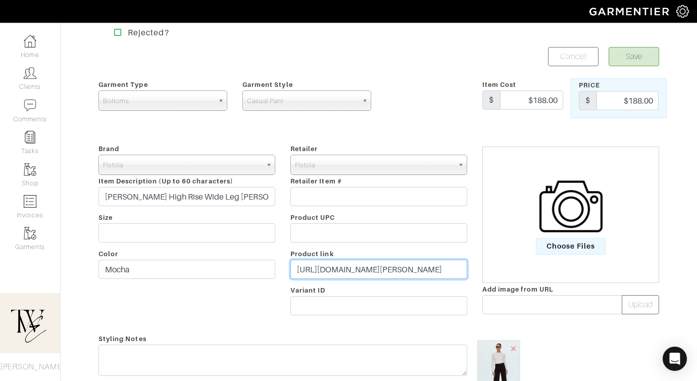
paste input "go.shopmy.us/p-25921517"
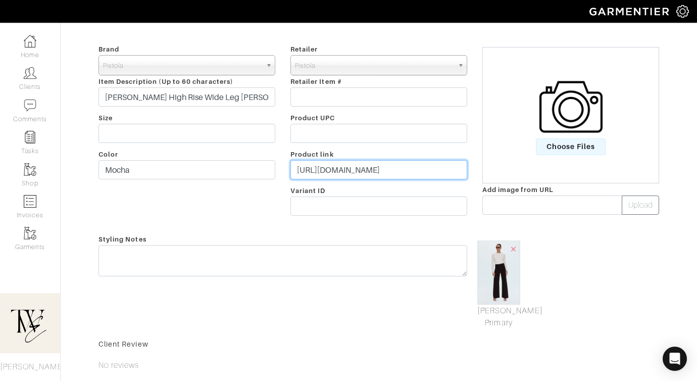
scroll to position [150, 0]
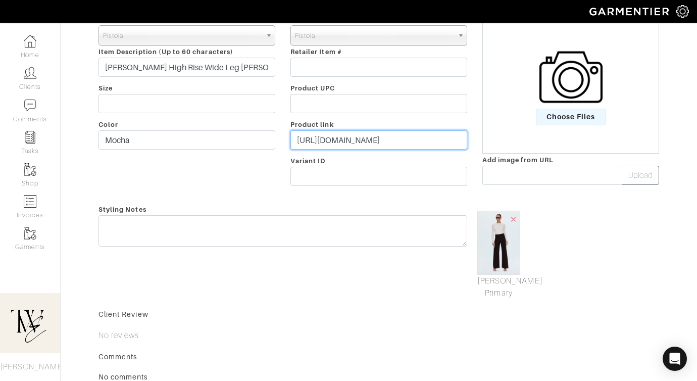
type input "https://go.shopmy.us/p-25921517"
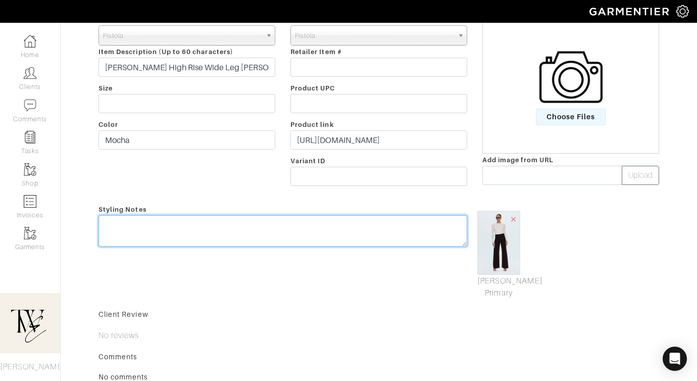
click at [339, 233] on textarea at bounding box center [282, 230] width 368 height 31
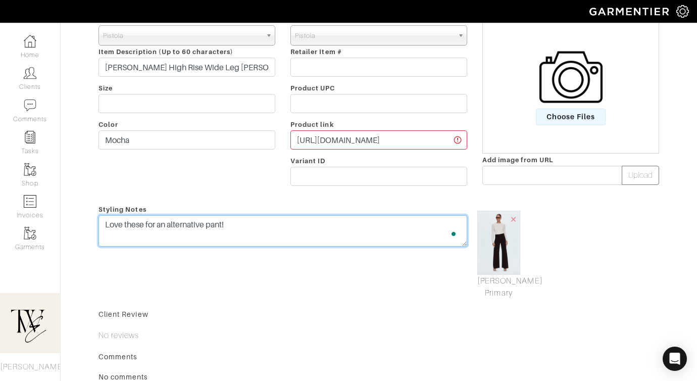
scroll to position [0, 0]
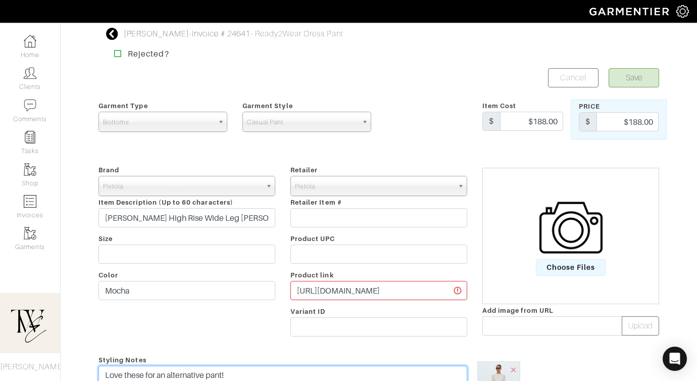
type textarea "Love these for an alternative pant!"
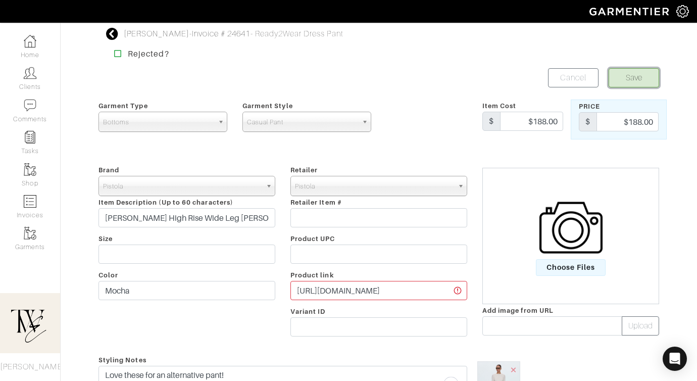
click at [633, 69] on button "Save" at bounding box center [633, 77] width 50 height 19
